Goal: Task Accomplishment & Management: Complete application form

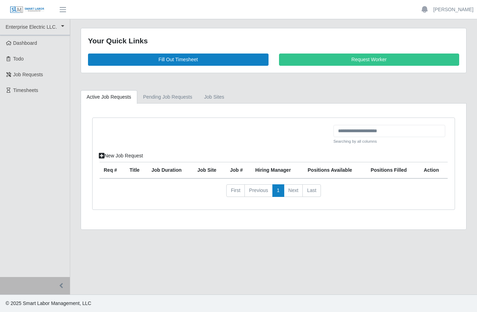
click at [201, 59] on link "Fill Out Timesheet" at bounding box center [178, 59] width 181 height 12
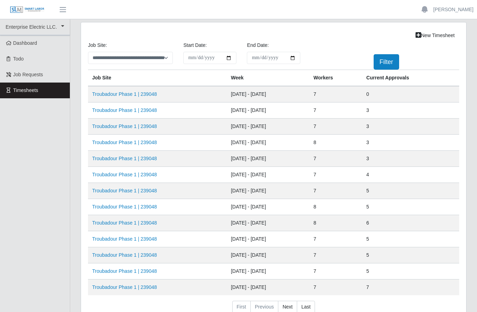
click at [153, 93] on link "Troubadour Phase 1 | 239048" at bounding box center [124, 94] width 65 height 6
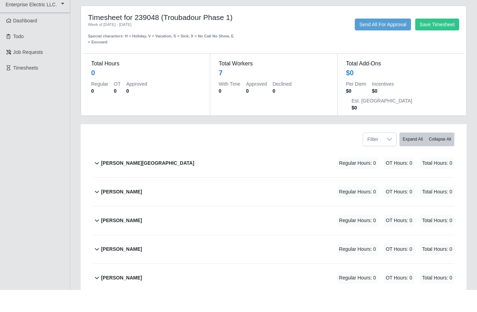
scroll to position [2, 0]
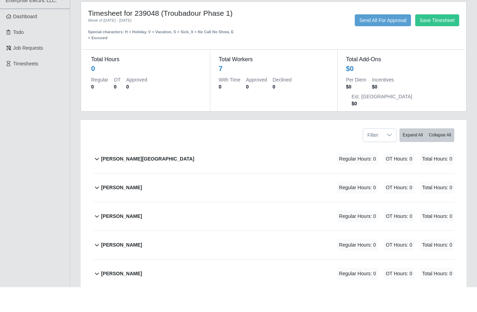
click at [142, 209] on b "[PERSON_NAME]" at bounding box center [121, 212] width 41 height 7
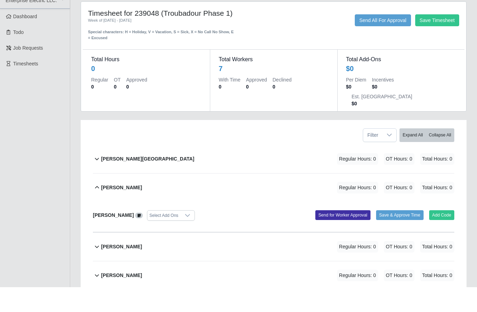
click at [438, 235] on button "Add Code" at bounding box center [442, 240] width 26 height 10
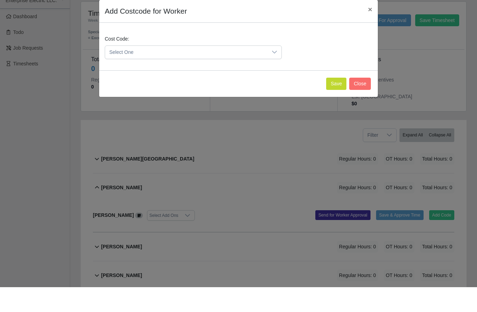
click at [278, 71] on div at bounding box center [275, 77] width 14 height 13
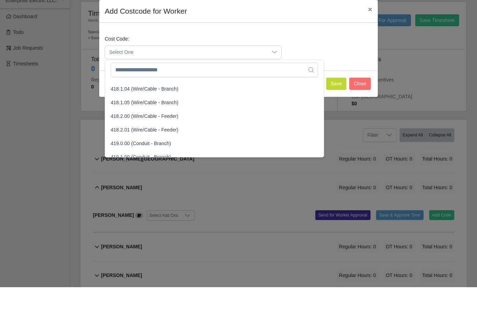
scroll to position [339, 0]
click at [177, 151] on span "418.2.01 (Wire/Cable - Feeder)" at bounding box center [145, 154] width 68 height 7
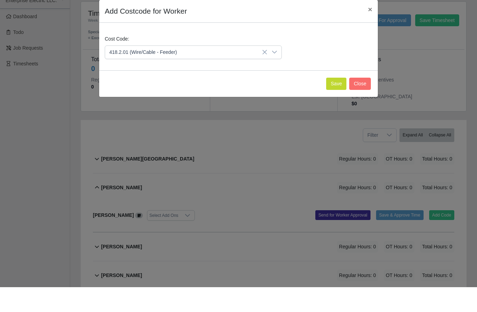
click at [265, 74] on icon at bounding box center [265, 77] width 6 height 6
click at [276, 74] on icon at bounding box center [275, 77] width 6 height 6
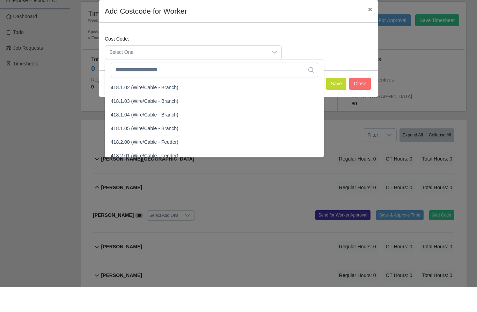
scroll to position [313, 0]
click at [240, 105] on li "418.1.02 (Wire/Cable - Branch)" at bounding box center [215, 111] width 216 height 13
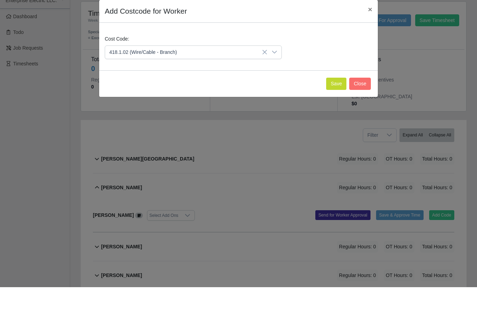
click at [339, 102] on button "Save" at bounding box center [336, 108] width 20 height 12
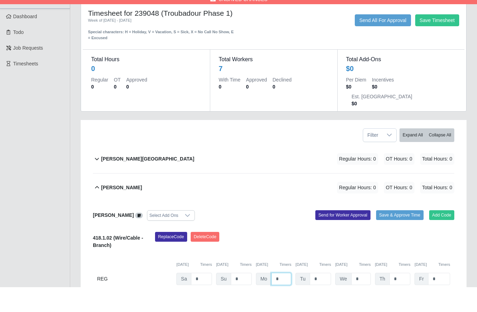
click at [285, 297] on input "*" at bounding box center [282, 303] width 20 height 12
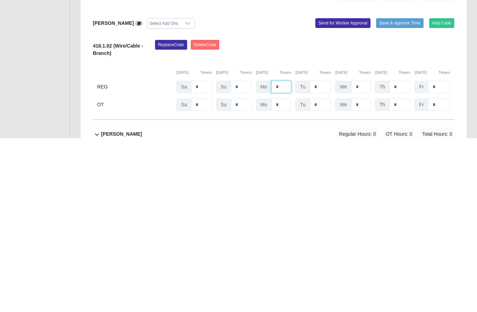
scroll to position [48, 0]
click at [324, 252] on input "*" at bounding box center [320, 258] width 21 height 12
click at [283, 252] on input "*" at bounding box center [282, 258] width 20 height 12
type input "*"
click at [324, 252] on input "*" at bounding box center [320, 258] width 21 height 12
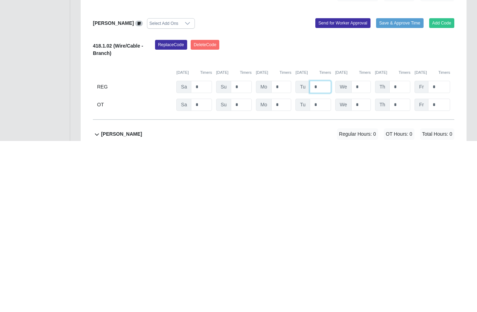
click at [327, 252] on input "*" at bounding box center [320, 258] width 21 height 12
type input "*"
click at [364, 252] on input "*" at bounding box center [362, 258] width 20 height 12
type input "*"
click at [403, 252] on input "*" at bounding box center [400, 258] width 21 height 12
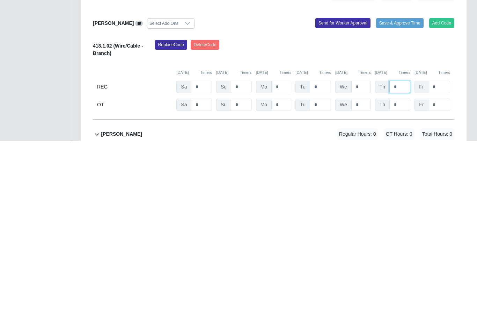
type input "*"
click at [443, 252] on input "*" at bounding box center [439, 258] width 22 height 12
type input "*"
click at [206, 269] on input "*" at bounding box center [201, 275] width 21 height 12
type input "*"
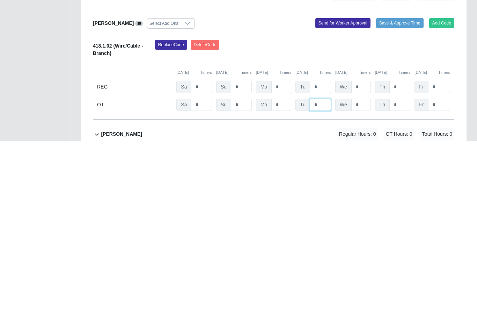
click at [324, 269] on input "*" at bounding box center [320, 275] width 21 height 12
type input "***"
click at [368, 269] on input "*" at bounding box center [362, 275] width 20 height 12
click at [402, 269] on input "*" at bounding box center [400, 275] width 21 height 12
type input "*"
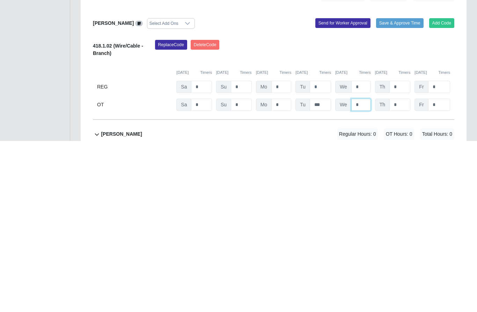
click at [365, 269] on input "*" at bounding box center [362, 275] width 20 height 12
click at [445, 269] on input "*" at bounding box center [439, 275] width 22 height 12
click at [367, 269] on input "*" at bounding box center [362, 275] width 20 height 12
type input "*"
click at [365, 211] on div "Replace Code [GEOGRAPHIC_DATA] Code" at bounding box center [305, 221] width 310 height 21
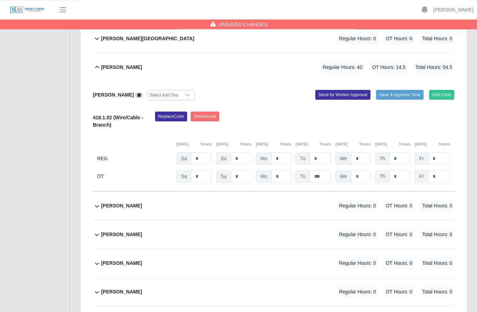
scroll to position [146, 0]
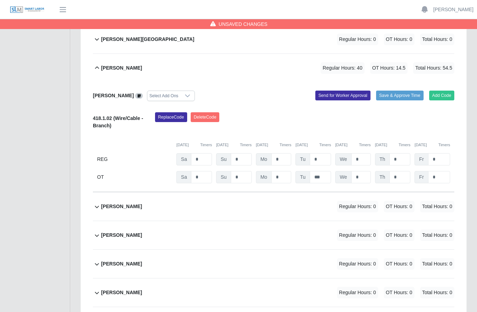
click at [340, 91] on button "Send for Worker Approval" at bounding box center [343, 96] width 55 height 10
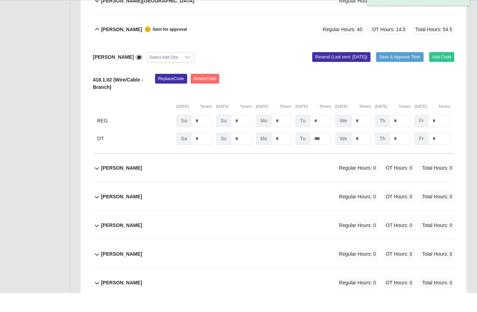
scroll to position [183, 0]
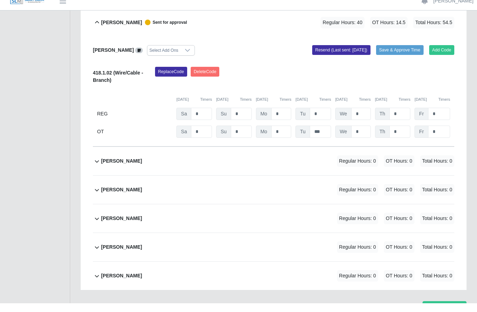
click at [123, 252] on b "[PERSON_NAME]" at bounding box center [121, 255] width 41 height 7
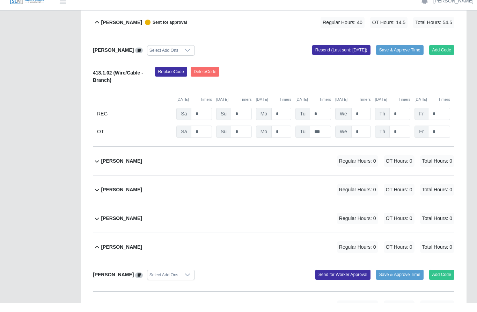
click at [437, 278] on button "Add Code" at bounding box center [442, 283] width 26 height 10
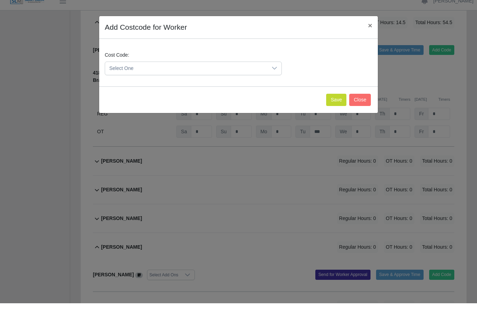
click at [279, 71] on div at bounding box center [275, 77] width 14 height 13
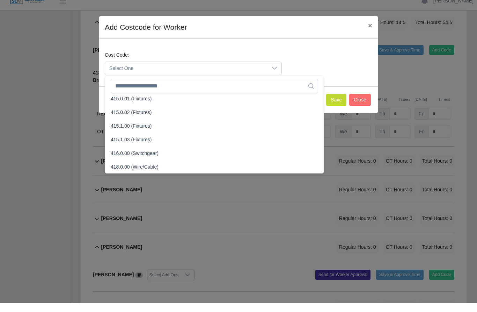
scroll to position [209, 0]
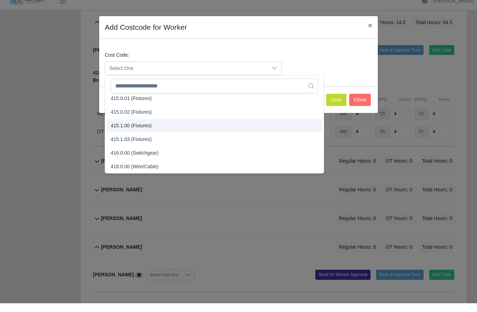
click at [149, 131] on span "415.1.00 (Fixtures)" at bounding box center [131, 134] width 41 height 7
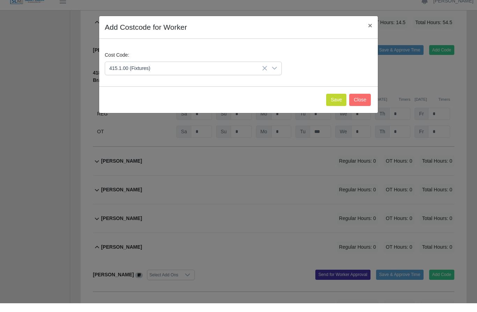
click at [336, 102] on button "Save" at bounding box center [336, 108] width 20 height 12
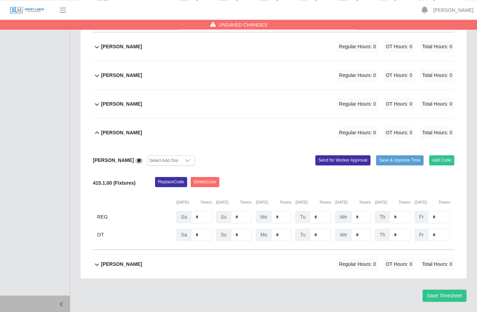
scroll to position [306, 0]
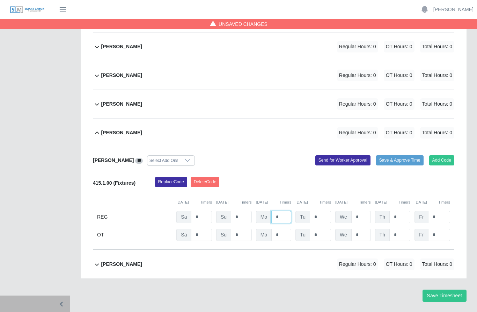
click at [285, 211] on input "*" at bounding box center [282, 217] width 20 height 12
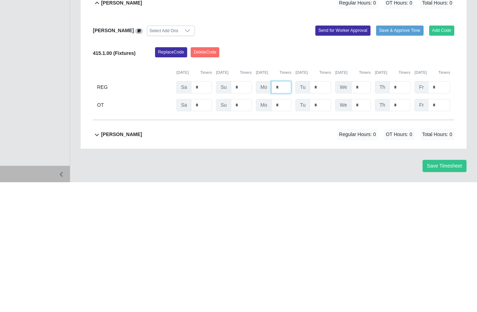
type input "*"
click at [322, 211] on input "*" at bounding box center [320, 217] width 21 height 12
type input "*"
click at [366, 211] on input "*" at bounding box center [362, 217] width 20 height 12
type input "*"
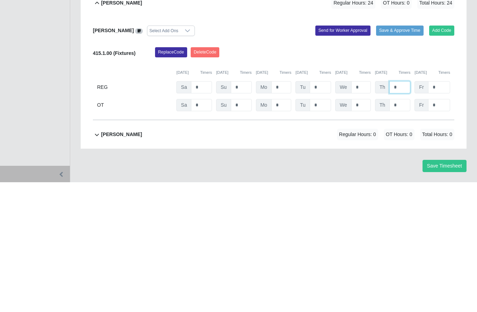
click at [403, 211] on input "*" at bounding box center [400, 217] width 21 height 12
click at [447, 211] on input "*" at bounding box center [439, 217] width 22 height 12
click at [408, 211] on input "*" at bounding box center [400, 217] width 21 height 12
click at [439, 211] on input "*" at bounding box center [439, 217] width 22 height 12
click at [400, 211] on input "*" at bounding box center [400, 217] width 21 height 12
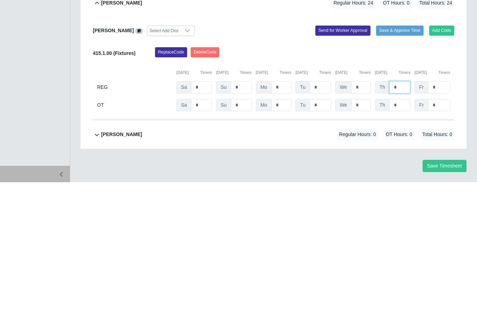
type input "*"
click at [443, 211] on input "*" at bounding box center [439, 217] width 22 height 12
click at [446, 211] on input "*" at bounding box center [439, 217] width 22 height 12
type input "*"
click at [204, 229] on input "*" at bounding box center [201, 235] width 21 height 12
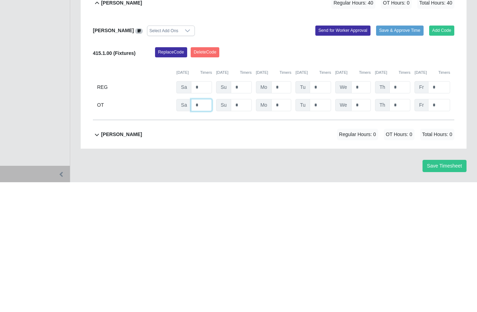
type input "*"
click at [284, 229] on input "*" at bounding box center [282, 235] width 20 height 12
type input "***"
click at [321, 229] on input "*" at bounding box center [320, 235] width 21 height 12
click at [366, 229] on input "*" at bounding box center [362, 235] width 20 height 12
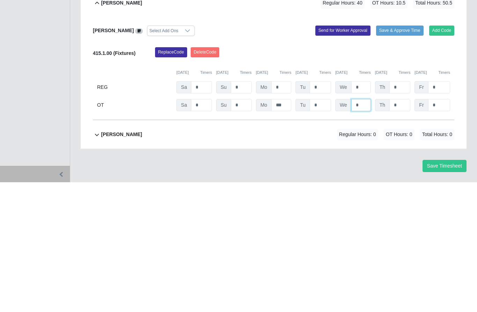
type input "*"
click at [403, 229] on input "*" at bounding box center [400, 235] width 21 height 12
type input "*"
click at [404, 147] on div "[PERSON_NAME] Select Add Ons Add Code Save & Approve Time Send for Worker Appro…" at bounding box center [274, 198] width 362 height 103
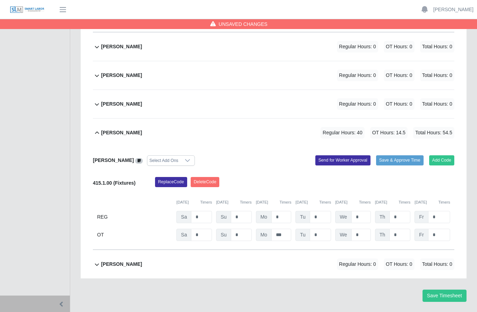
click at [339, 155] on button "Send for Worker Approval" at bounding box center [343, 160] width 55 height 10
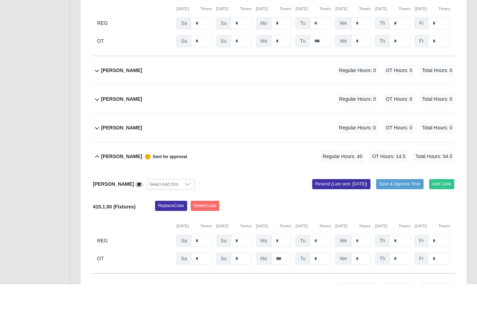
scroll to position [306, 0]
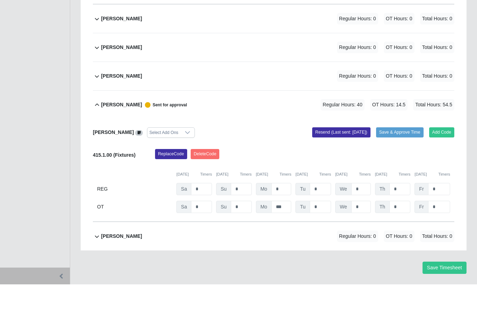
click at [131, 258] on div "[PERSON_NAME]" at bounding box center [121, 264] width 41 height 12
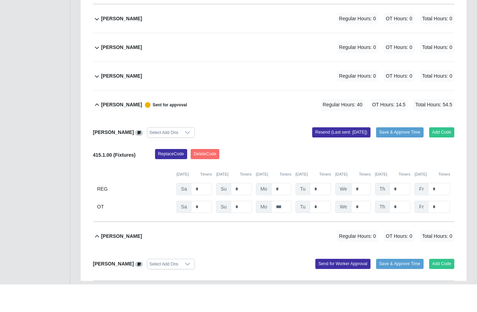
click at [434, 286] on button "Add Code" at bounding box center [442, 291] width 26 height 10
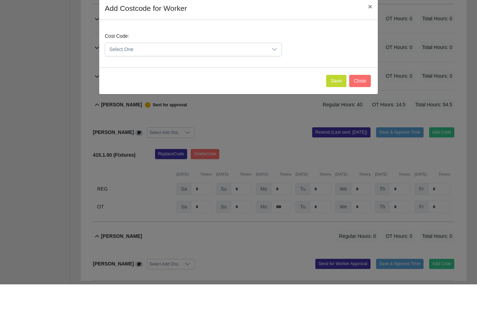
click at [277, 74] on icon at bounding box center [275, 77] width 6 height 6
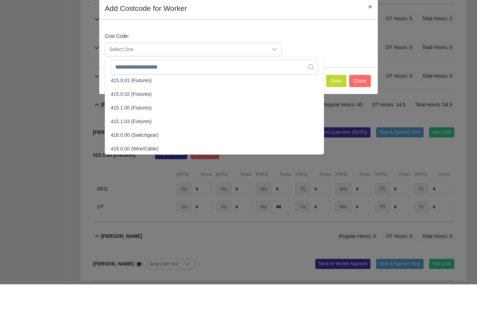
scroll to position [208, 0]
click at [147, 145] on span "415.1.03 (Fixtures)" at bounding box center [131, 148] width 41 height 7
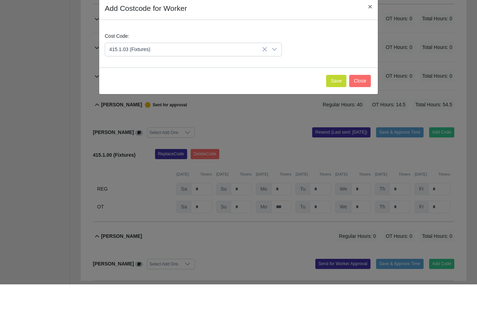
click at [276, 75] on icon at bounding box center [274, 76] width 5 height 3
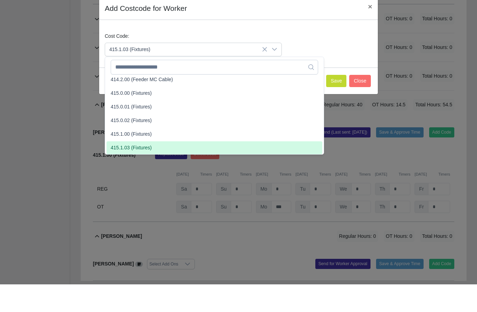
click at [146, 172] on span "415.1.03 (Fixtures)" at bounding box center [131, 175] width 41 height 7
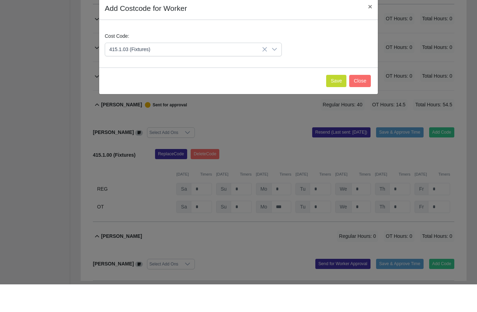
click at [337, 102] on button "Save" at bounding box center [336, 108] width 20 height 12
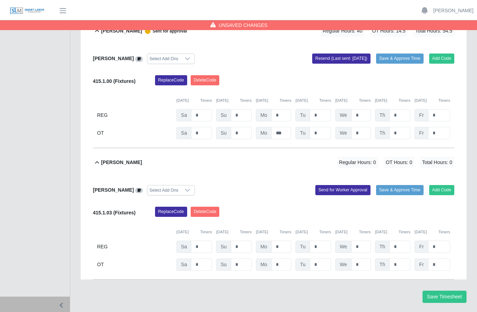
scroll to position [408, 0]
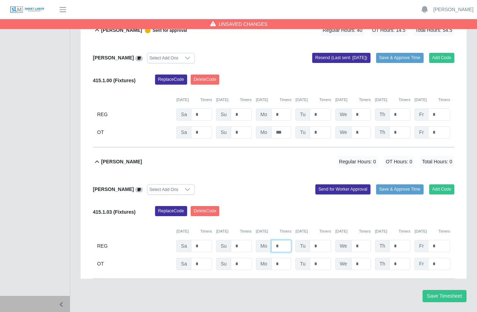
click at [286, 240] on input "*" at bounding box center [282, 246] width 20 height 12
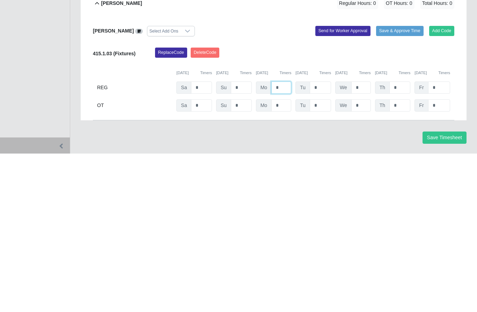
type input "*"
click at [325, 240] on input "*" at bounding box center [320, 246] width 21 height 12
type input "*"
click at [366, 240] on input "*" at bounding box center [362, 246] width 20 height 12
click at [367, 240] on input "*" at bounding box center [362, 246] width 20 height 12
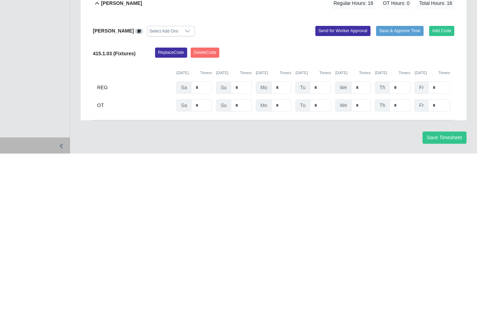
click at [403, 228] on button "Timers" at bounding box center [405, 231] width 12 height 6
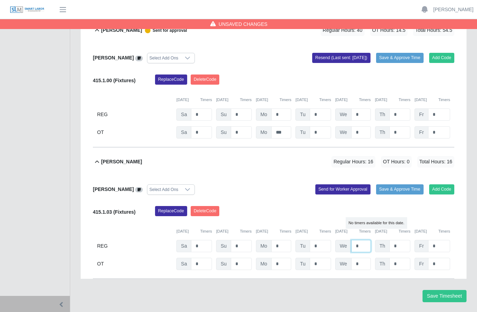
click at [366, 240] on input "*" at bounding box center [362, 246] width 20 height 12
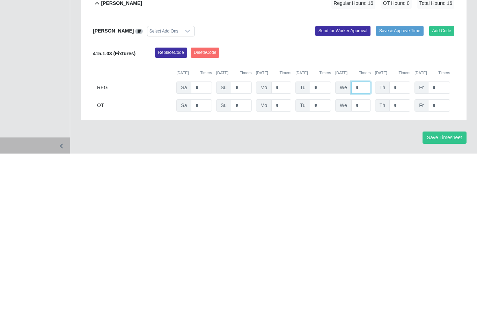
type input "*"
click at [405, 240] on input "*" at bounding box center [400, 246] width 21 height 12
click at [443, 240] on input "*" at bounding box center [439, 246] width 22 height 12
click at [403, 240] on input "*" at bounding box center [400, 246] width 21 height 12
type input "*"
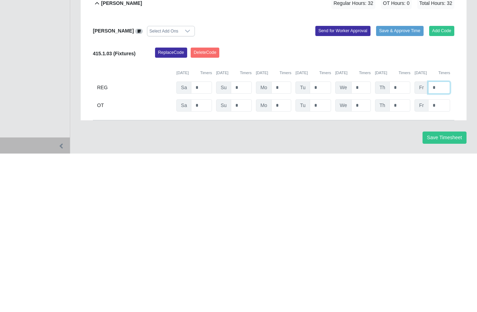
click at [441, 240] on input "*" at bounding box center [439, 246] width 22 height 12
type input "*"
click at [202, 258] on input "*" at bounding box center [201, 264] width 21 height 12
type input "*"
click at [284, 258] on input "*" at bounding box center [282, 264] width 20 height 12
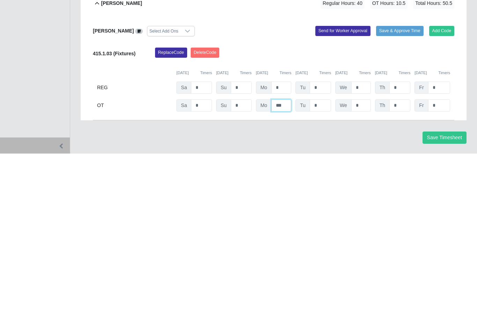
type input "***"
click at [365, 258] on input "*" at bounding box center [362, 264] width 20 height 12
click at [403, 258] on input "*" at bounding box center [400, 264] width 21 height 12
click at [368, 258] on input "*" at bounding box center [362, 264] width 20 height 12
type input "*"
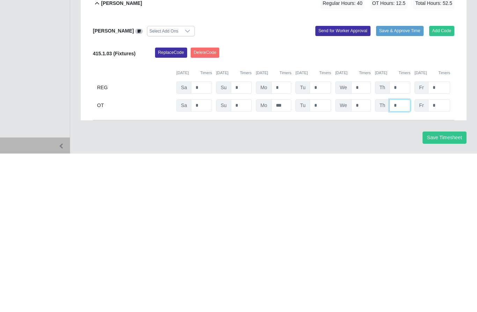
click at [404, 258] on input "*" at bounding box center [400, 264] width 21 height 12
click at [446, 258] on input "*" at bounding box center [439, 264] width 22 height 12
click at [404, 258] on input "*" at bounding box center [400, 264] width 21 height 12
click at [366, 258] on input "*" at bounding box center [362, 264] width 20 height 12
click at [405, 258] on input "*" at bounding box center [400, 264] width 21 height 12
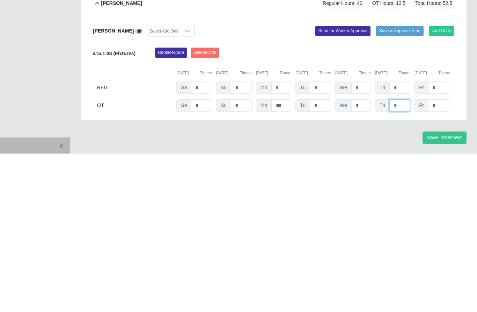
type input "*"
click at [450, 206] on div "Replace Code [GEOGRAPHIC_DATA] Code" at bounding box center [305, 213] width 310 height 14
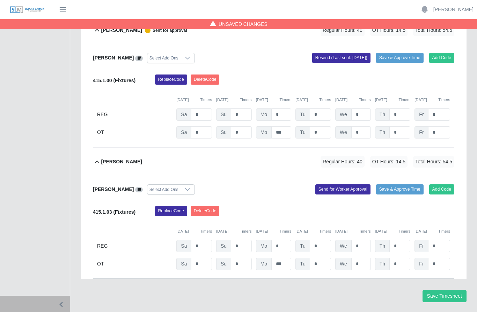
click at [337, 184] on button "Send for Worker Approval" at bounding box center [343, 189] width 55 height 10
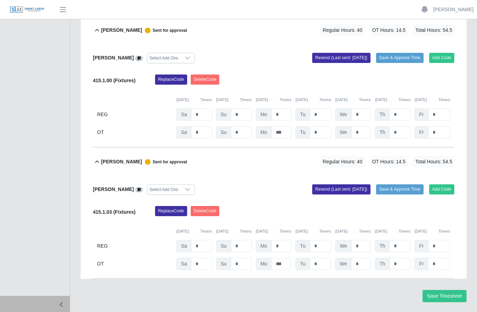
scroll to position [409, 0]
